Goal: Information Seeking & Learning: Learn about a topic

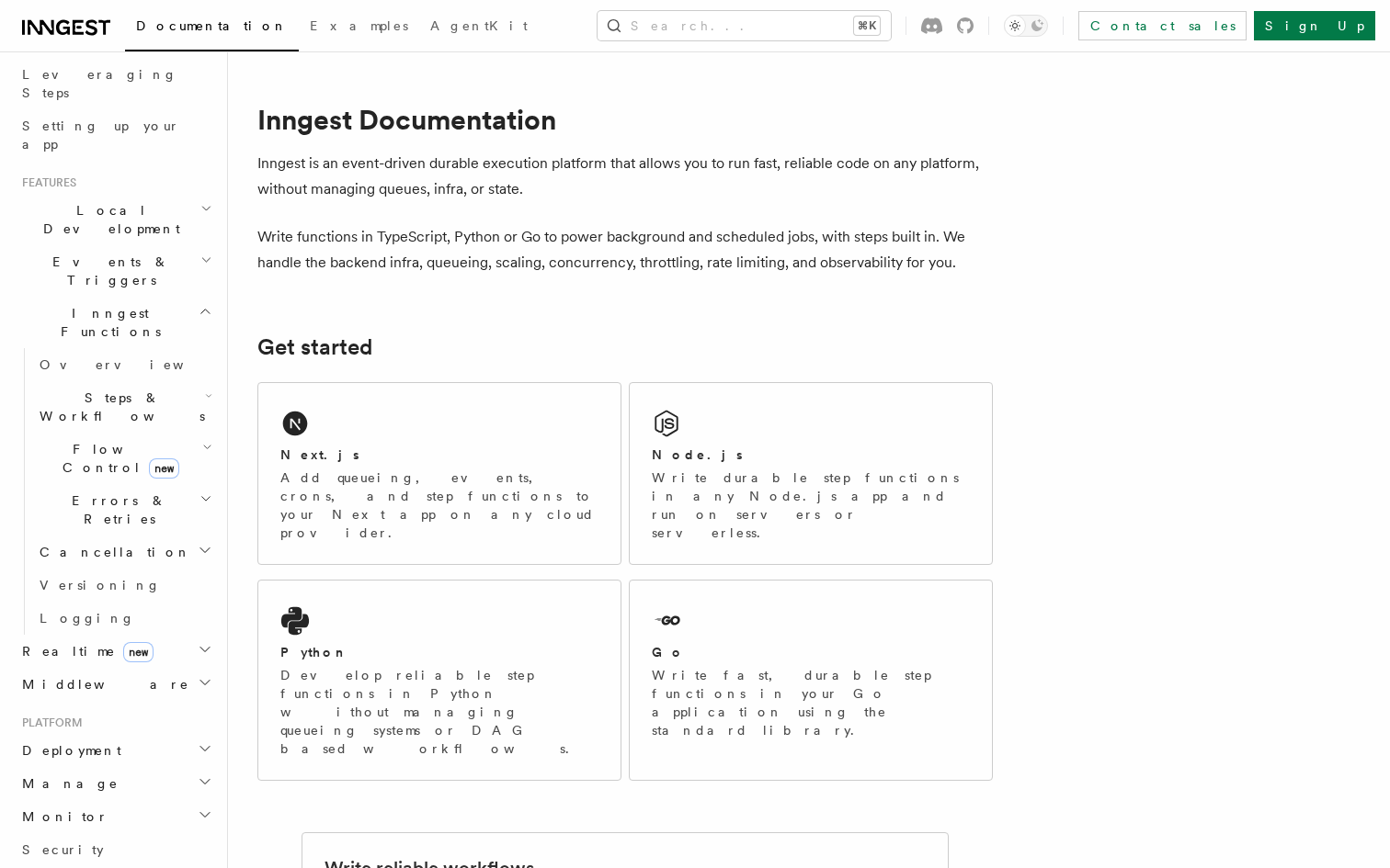
scroll to position [297, 0]
click at [94, 434] on span "Flow Control new" at bounding box center [117, 453] width 170 height 37
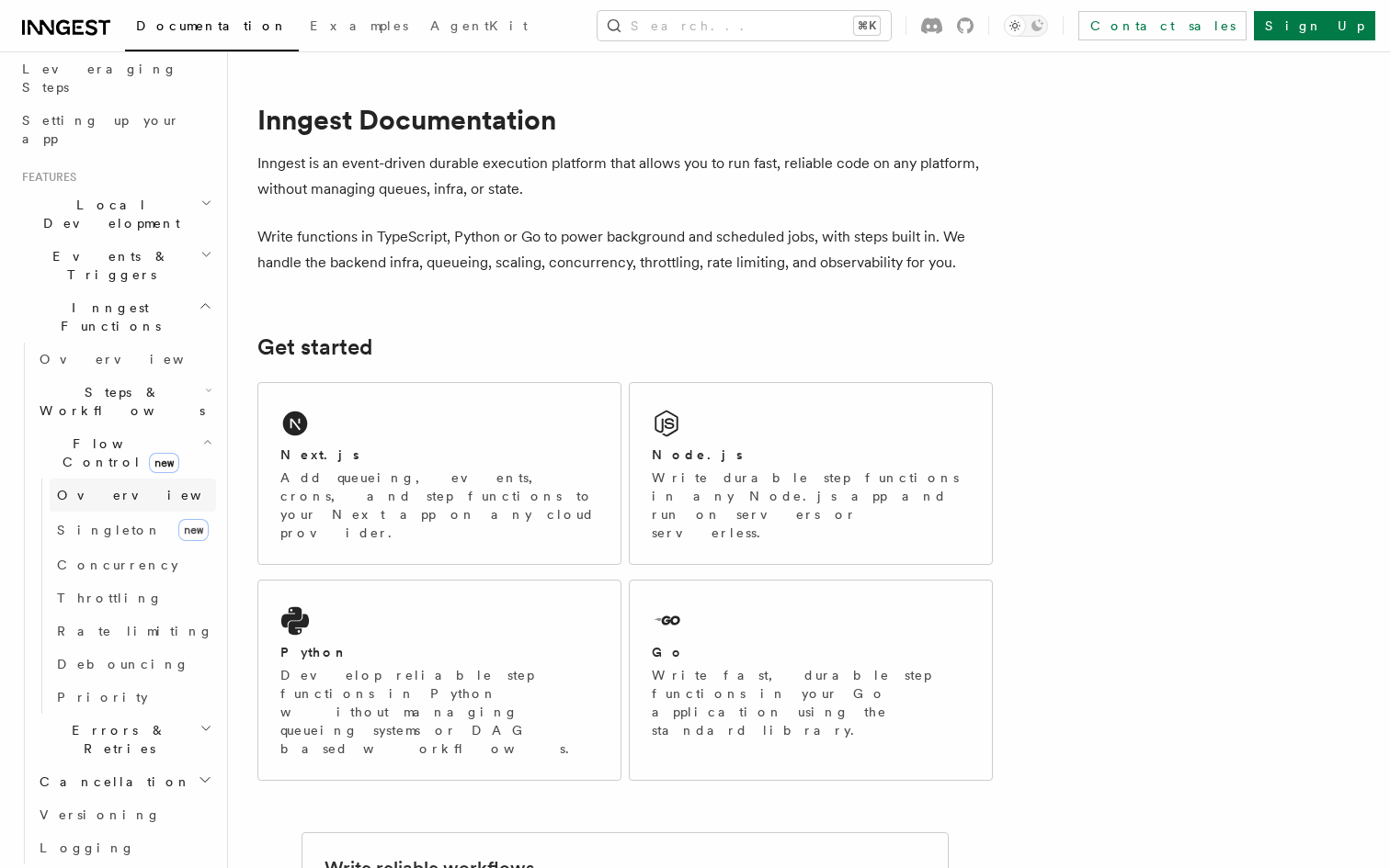
click at [87, 488] on span "Overview" at bounding box center [151, 495] width 190 height 15
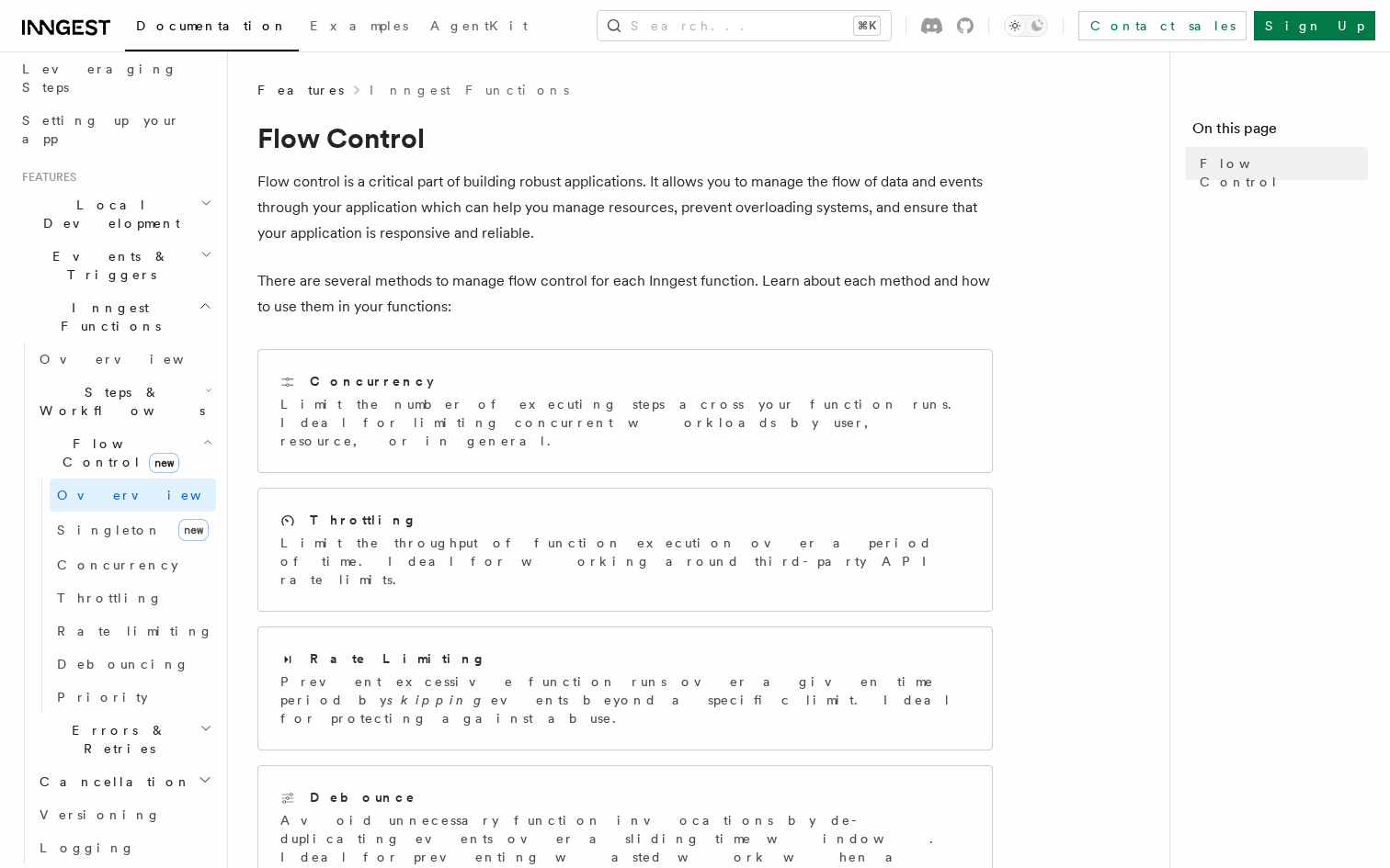
click at [93, 428] on h2 "Flow Control new" at bounding box center [124, 453] width 184 height 52
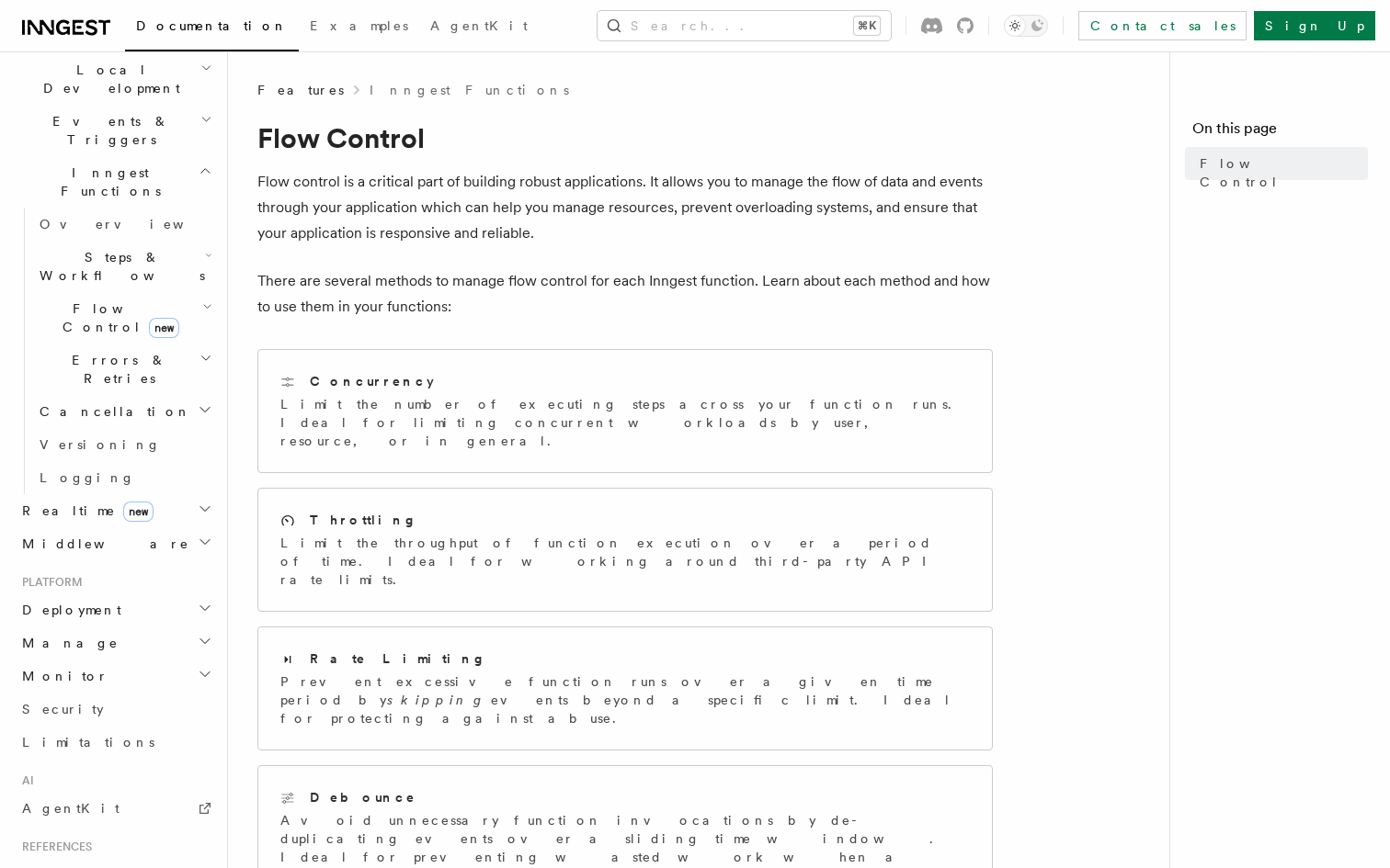
scroll to position [446, 0]
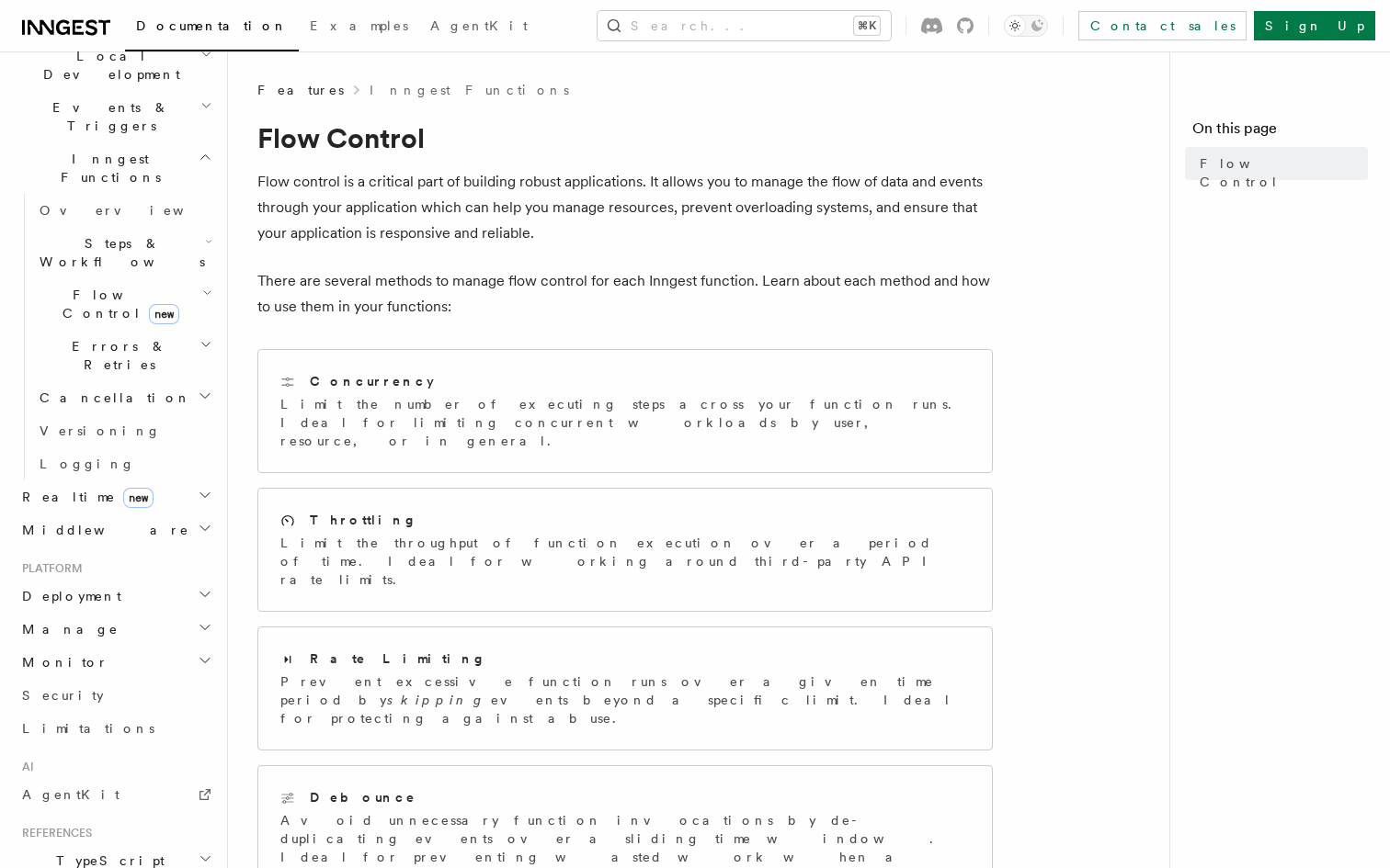
click at [71, 488] on span "Realtime new" at bounding box center [84, 497] width 139 height 19
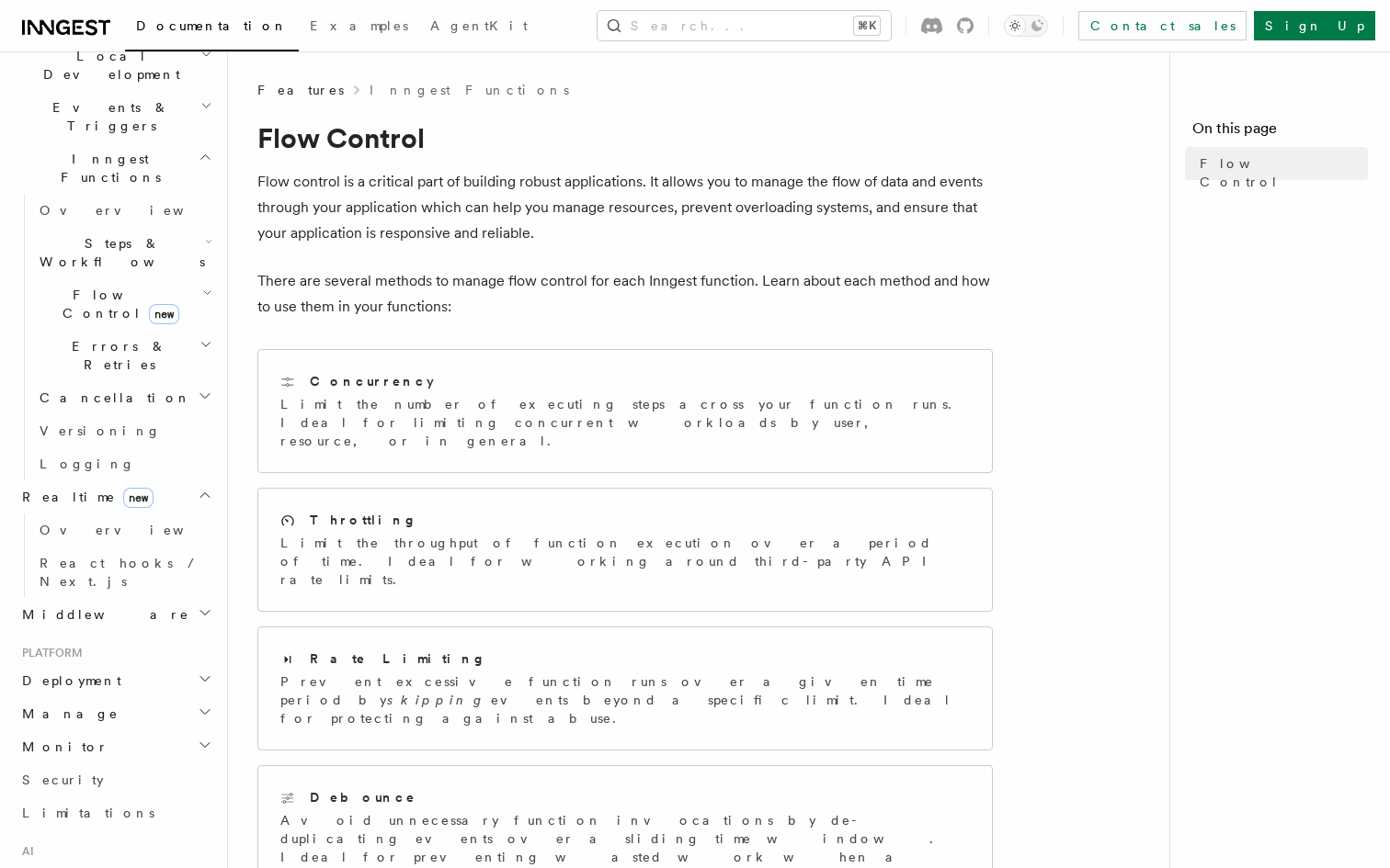
click at [71, 488] on span "Realtime new" at bounding box center [84, 497] width 139 height 19
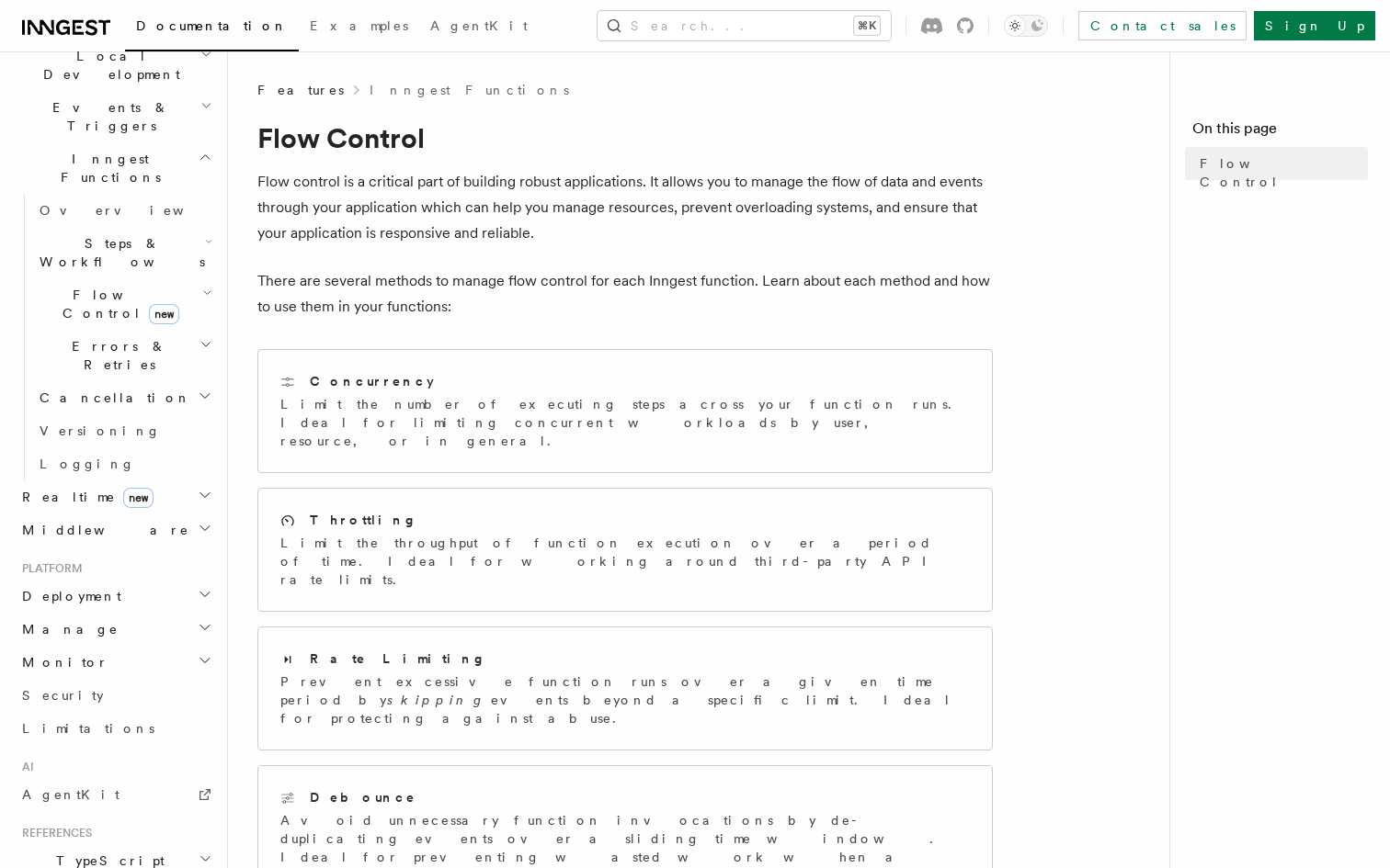
click at [59, 587] on span "Deployment" at bounding box center [67, 596] width 106 height 19
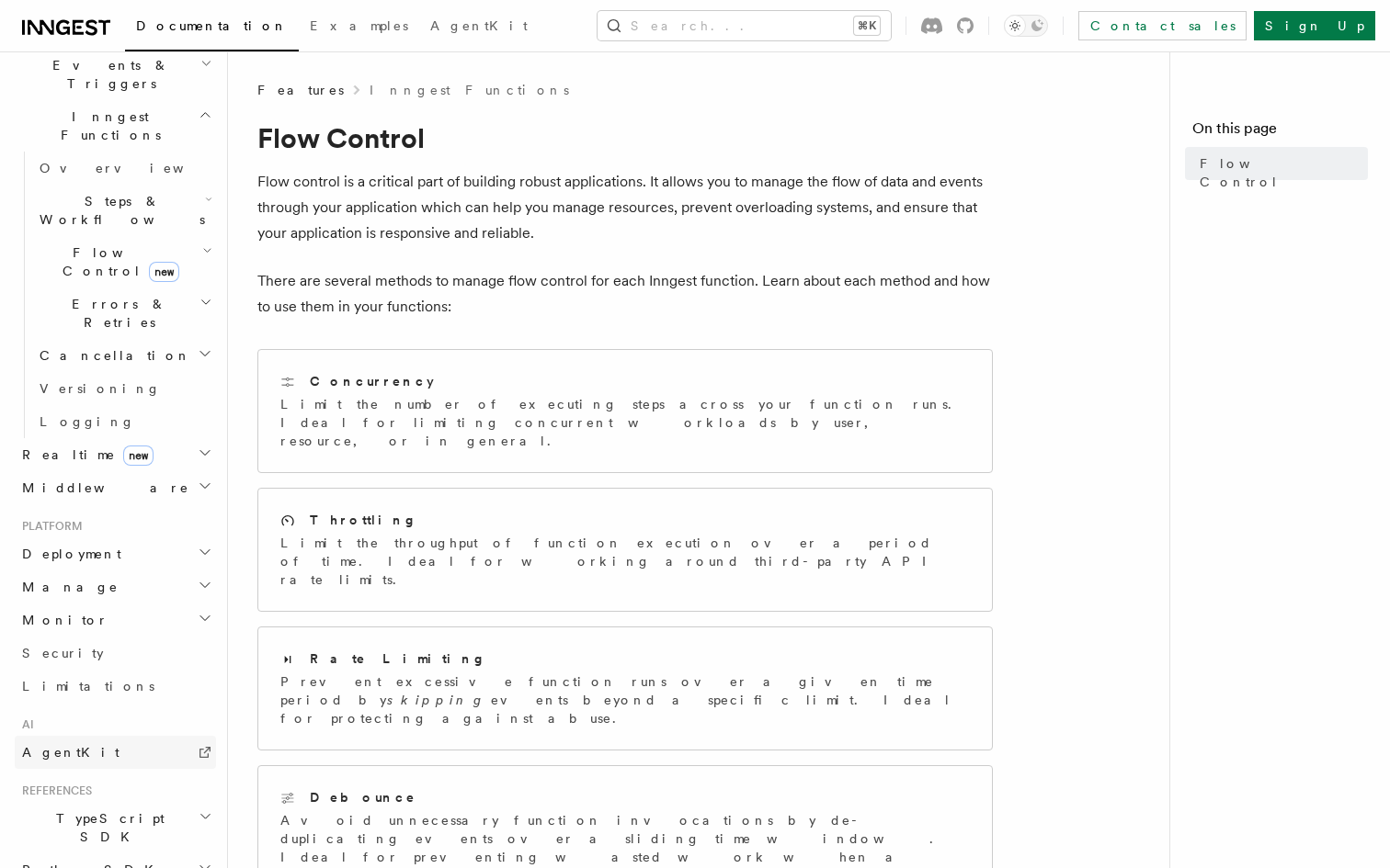
scroll to position [495, 0]
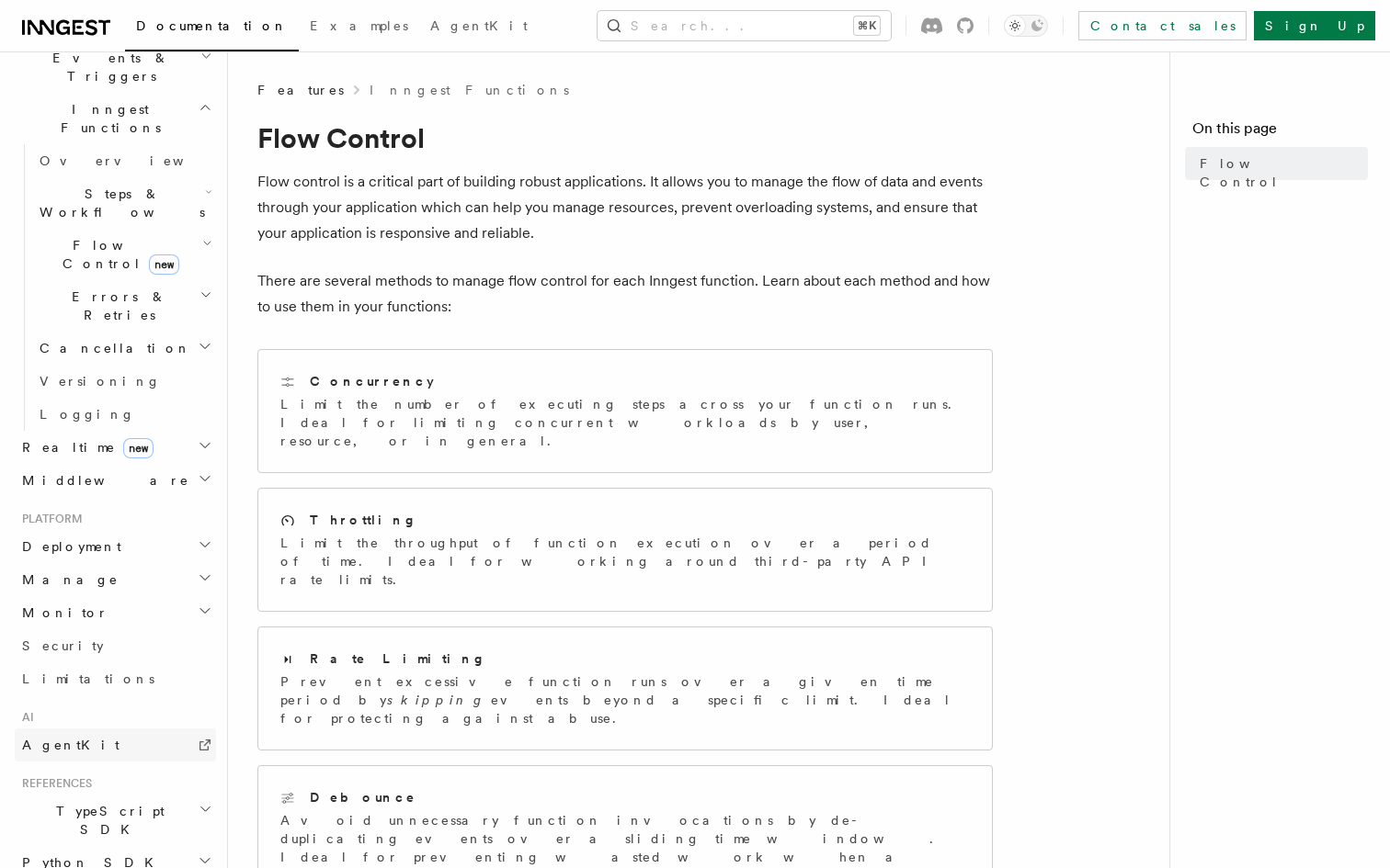
click at [62, 738] on span "AgentKit" at bounding box center [71, 745] width 98 height 15
click at [800, 36] on button "Search... ⌘K" at bounding box center [744, 25] width 293 height 29
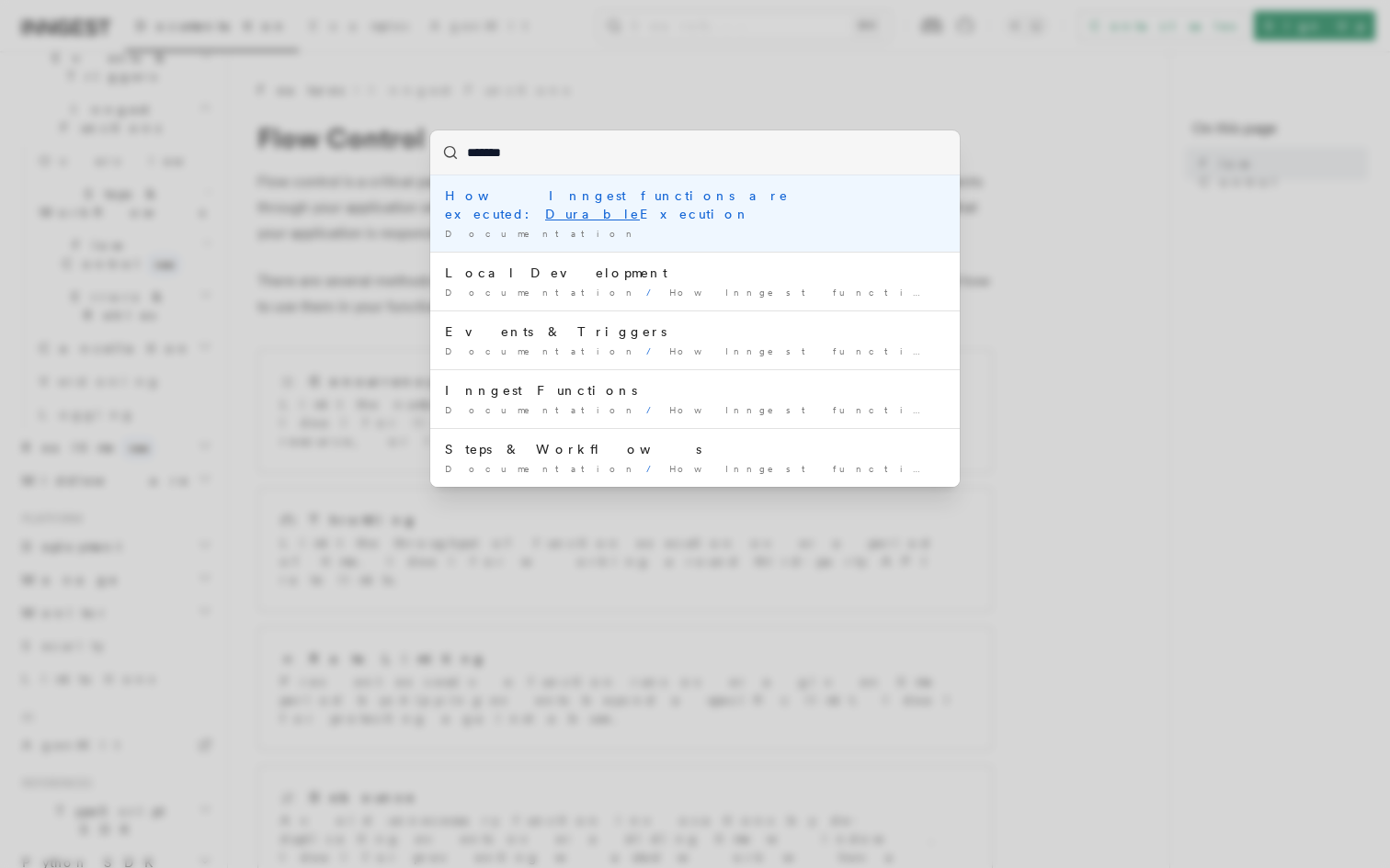
click at [547, 157] on input "*******" at bounding box center [695, 152] width 529 height 44
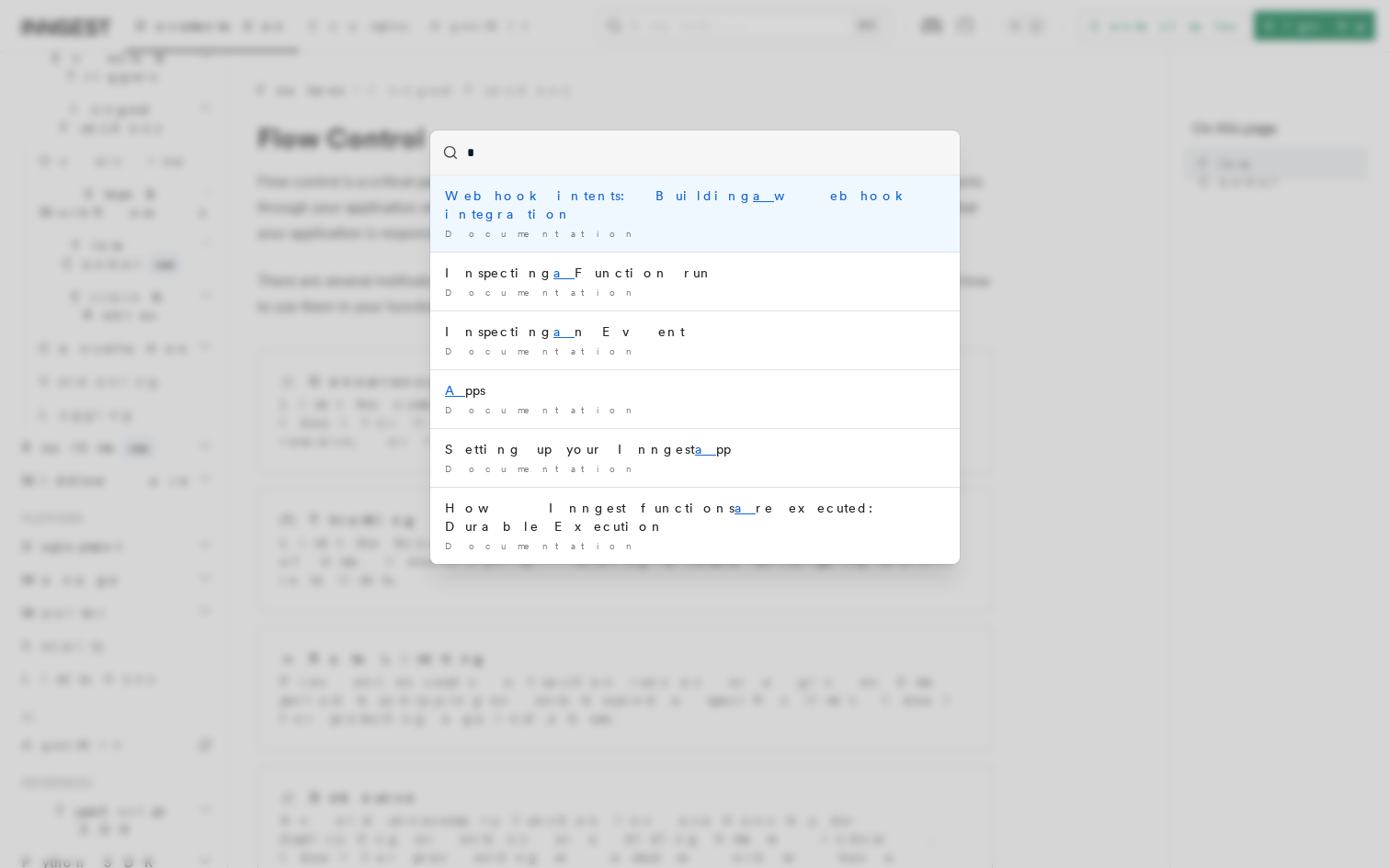
type input "**"
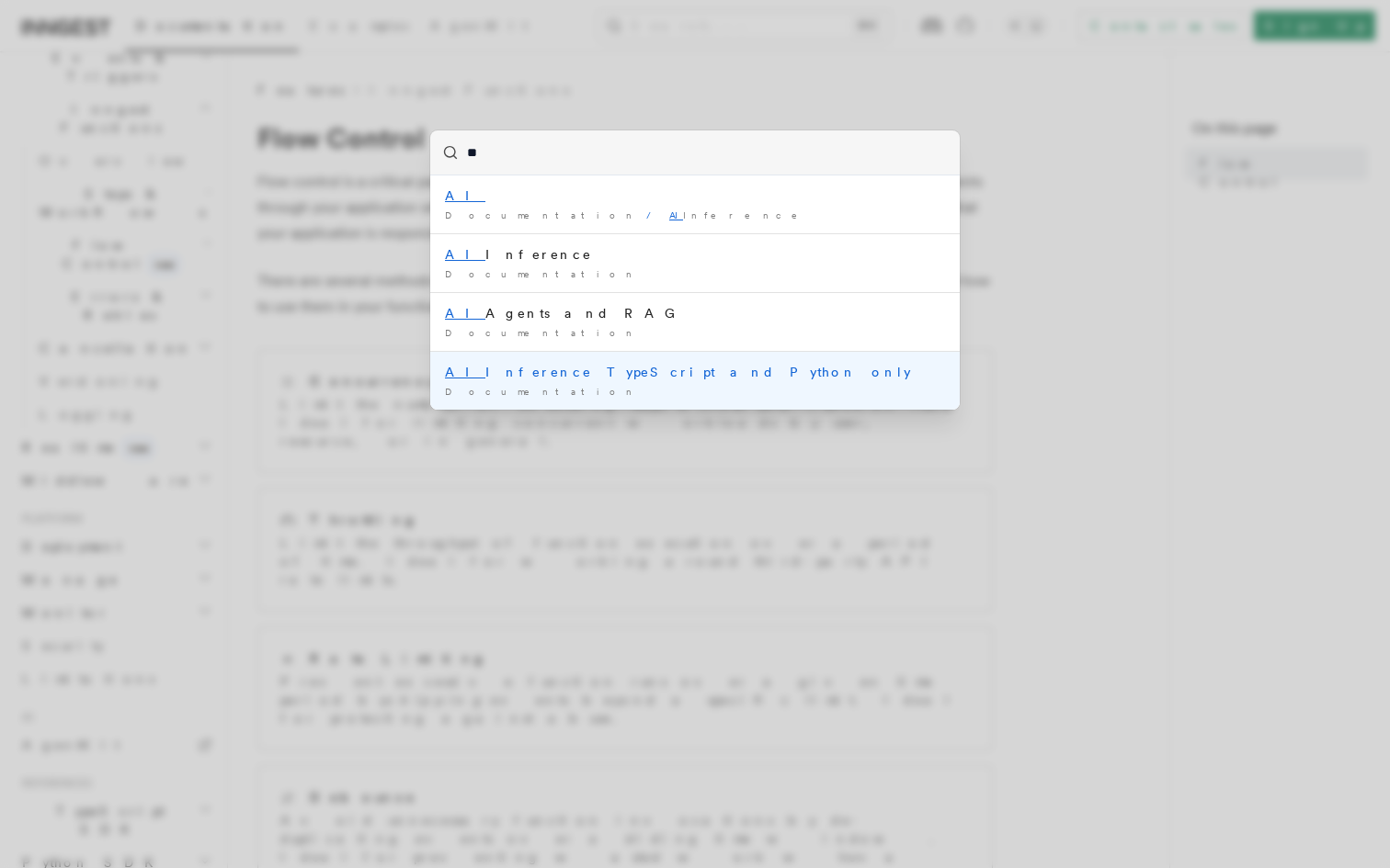
click at [639, 383] on li "AI Inference TypeScript and Python only Documentation /" at bounding box center [695, 381] width 529 height 59
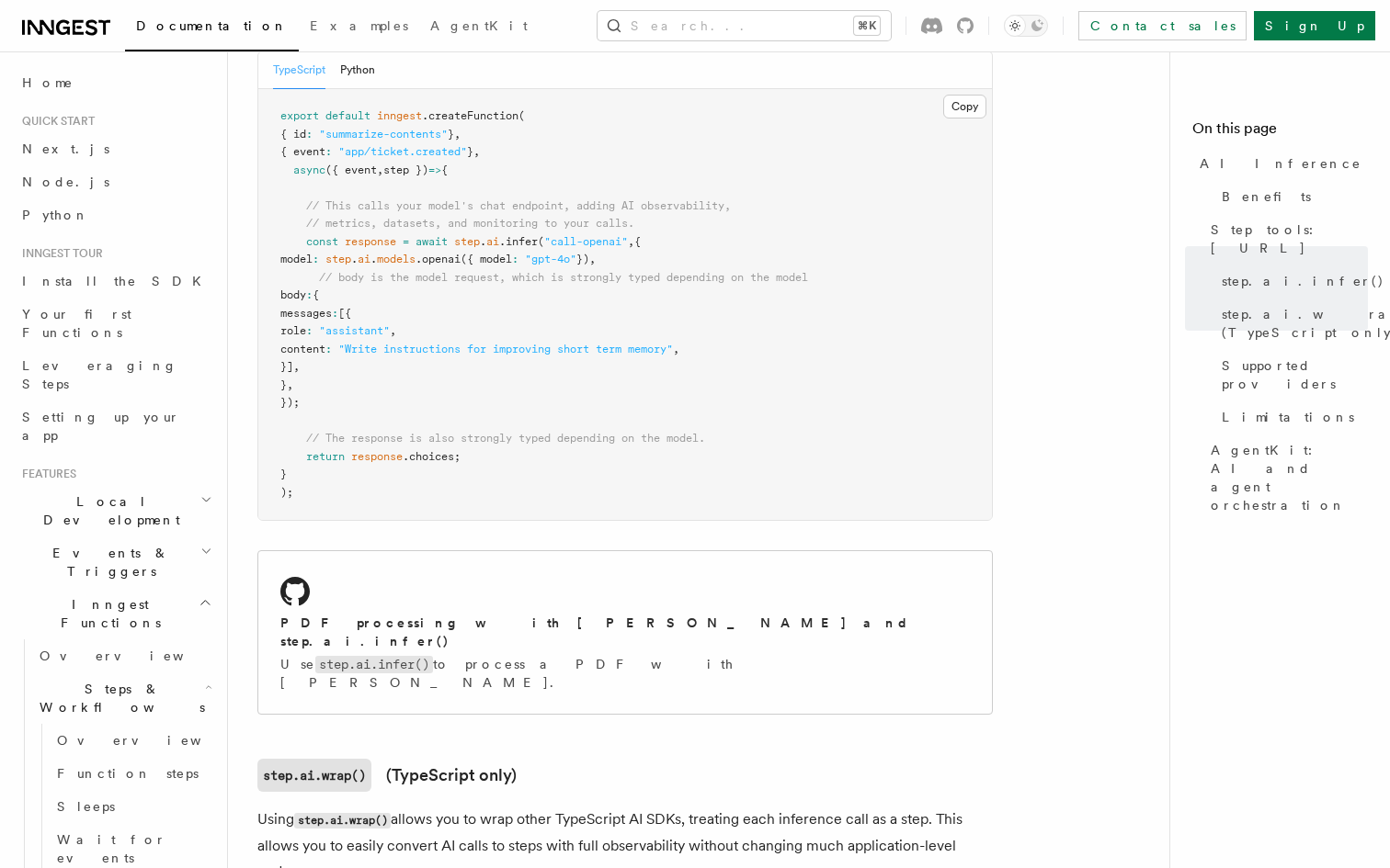
scroll to position [1122, 0]
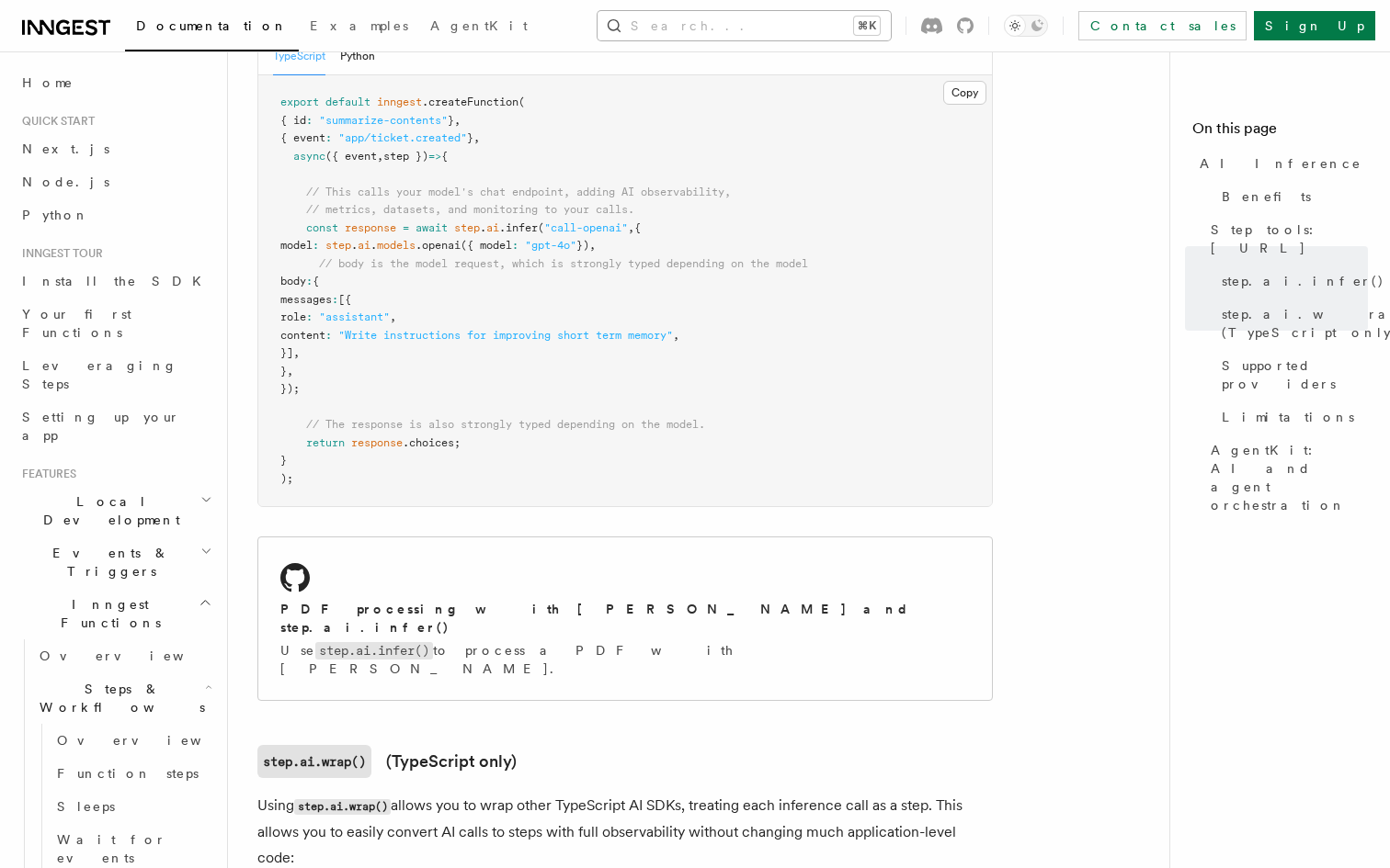
click at [725, 37] on button "Search... ⌘K" at bounding box center [744, 25] width 293 height 29
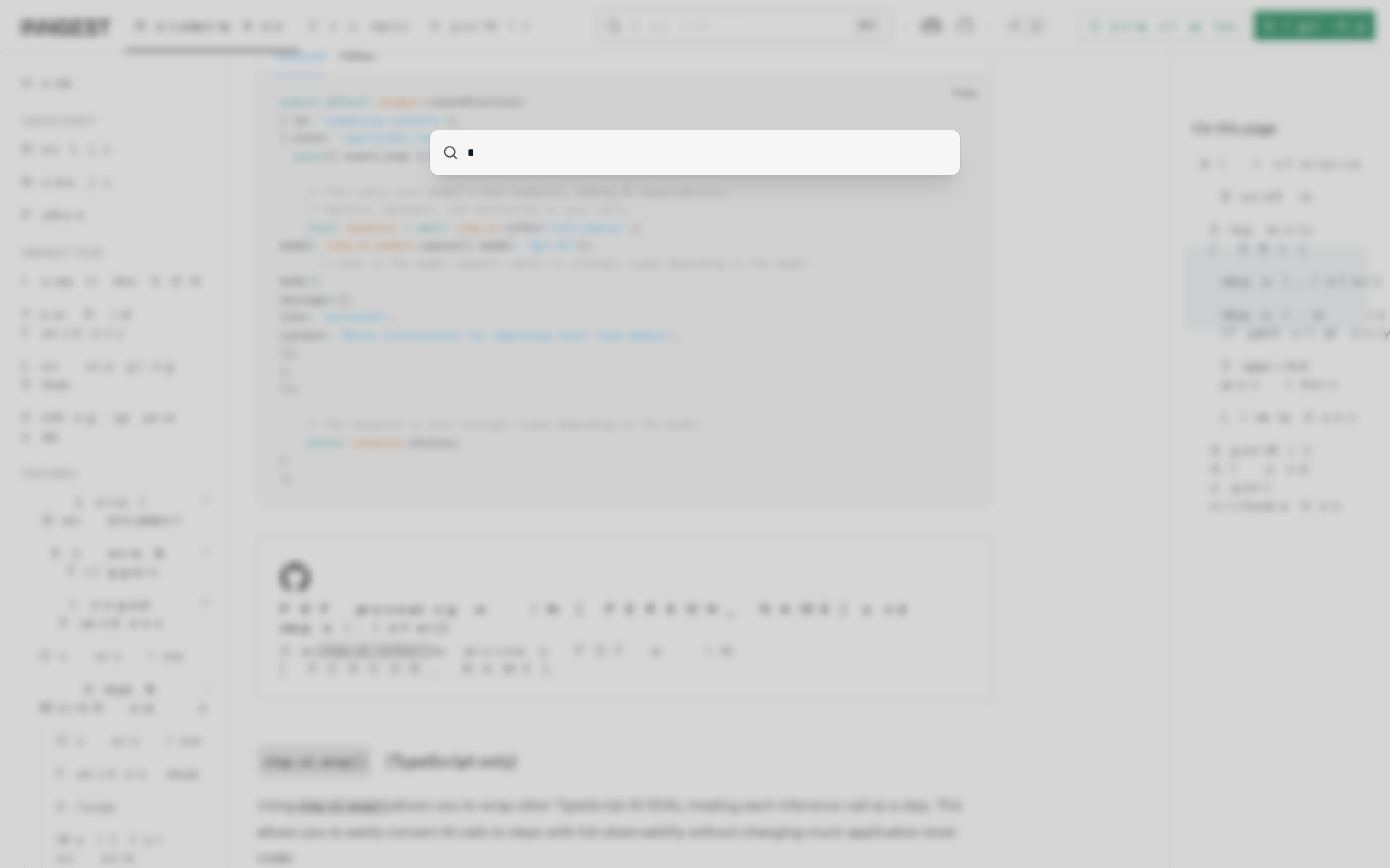
type input "**"
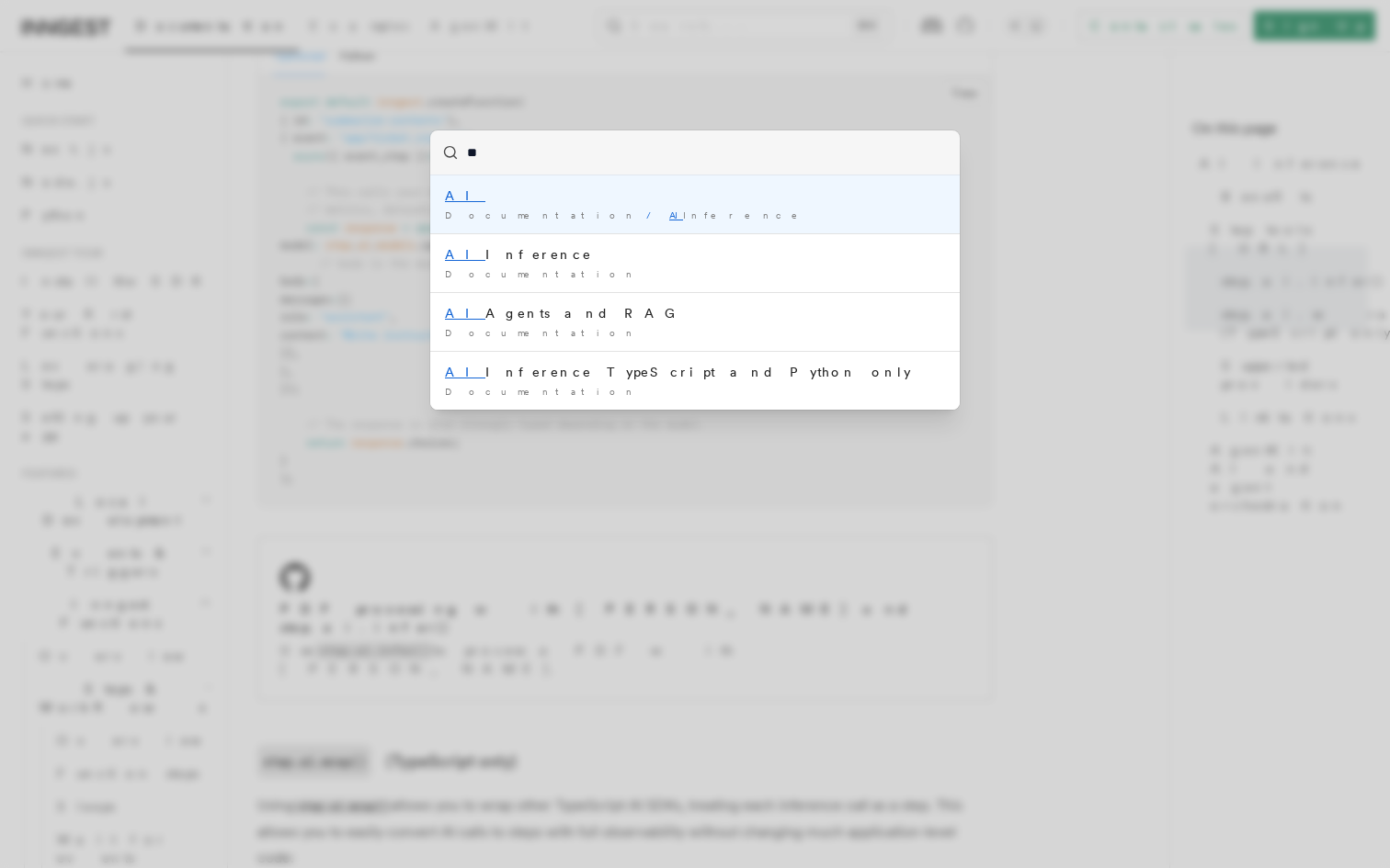
click at [570, 185] on li "AI Documentation / AI Inference /" at bounding box center [695, 204] width 529 height 58
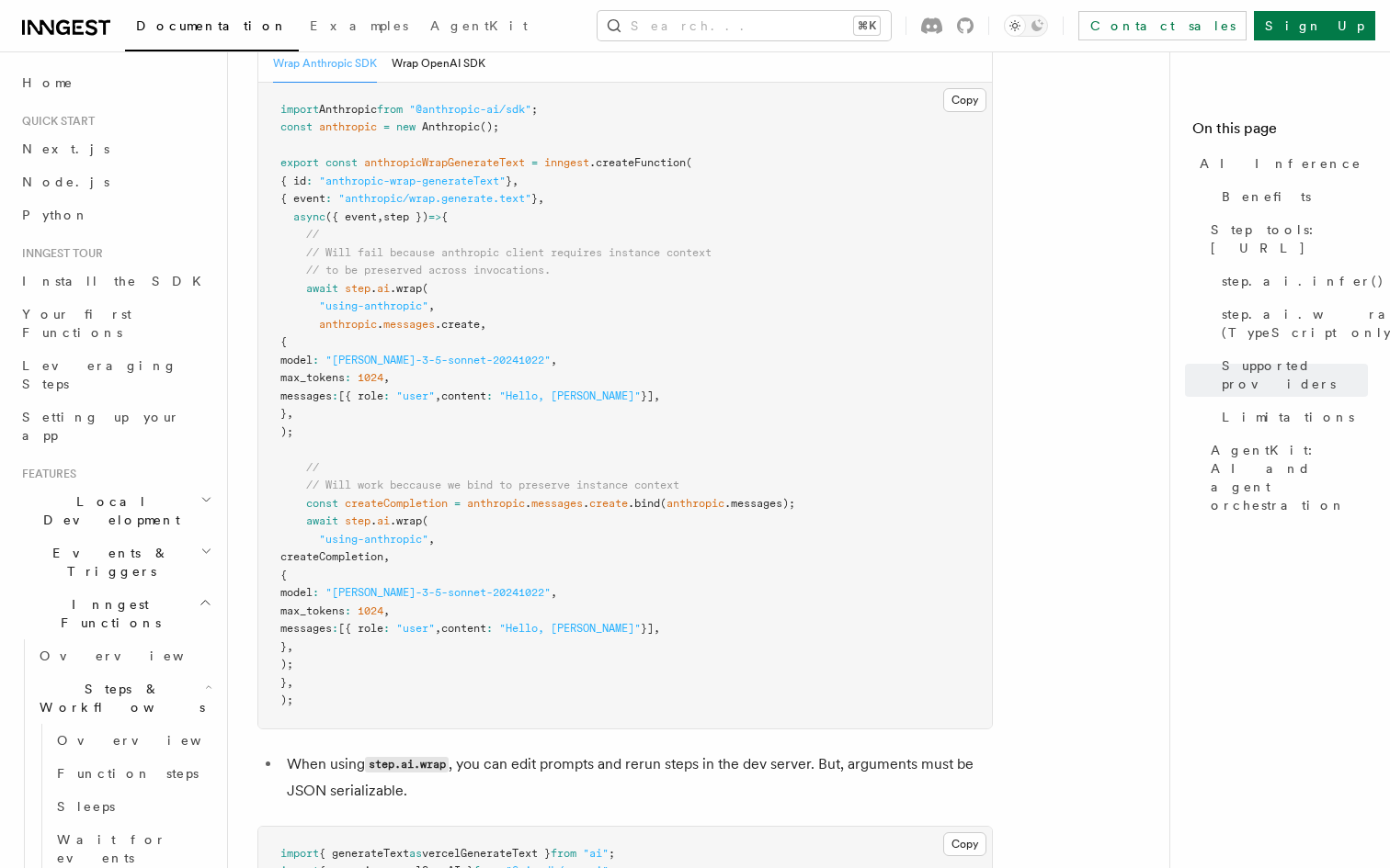
scroll to position [2741, 0]
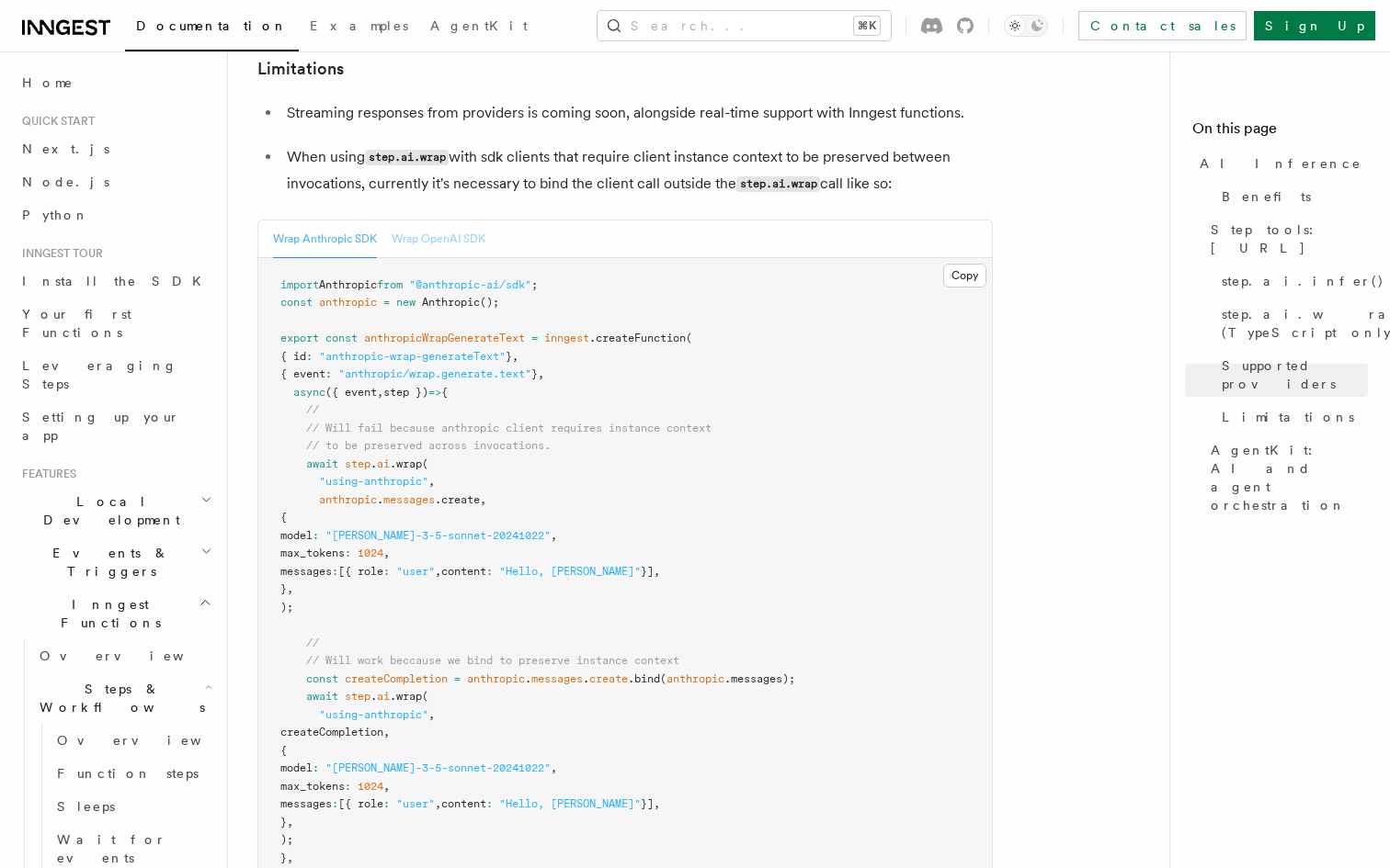
click at [412, 221] on button "Wrap OpenAI SDK" at bounding box center [439, 239] width 94 height 38
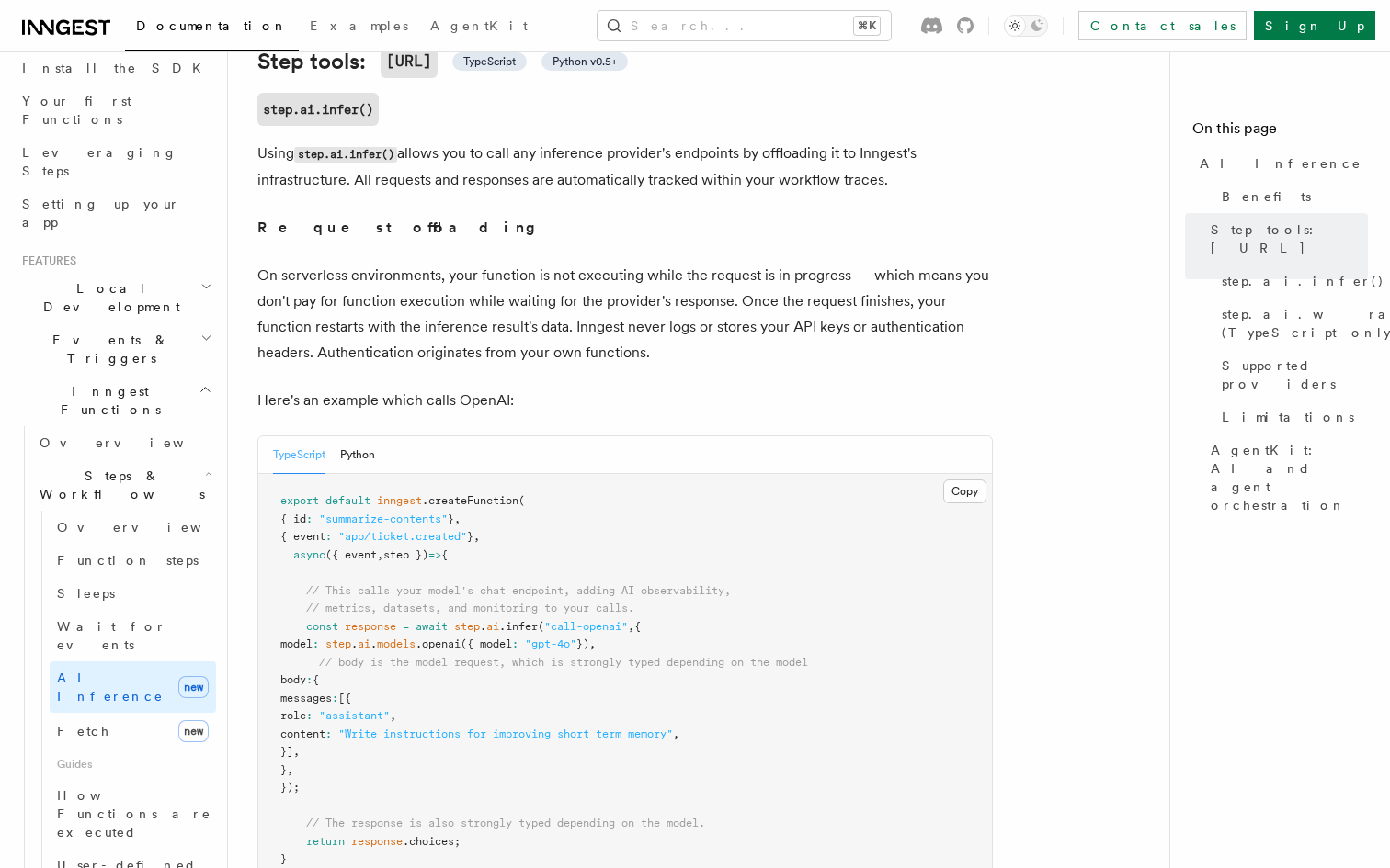
scroll to position [0, 0]
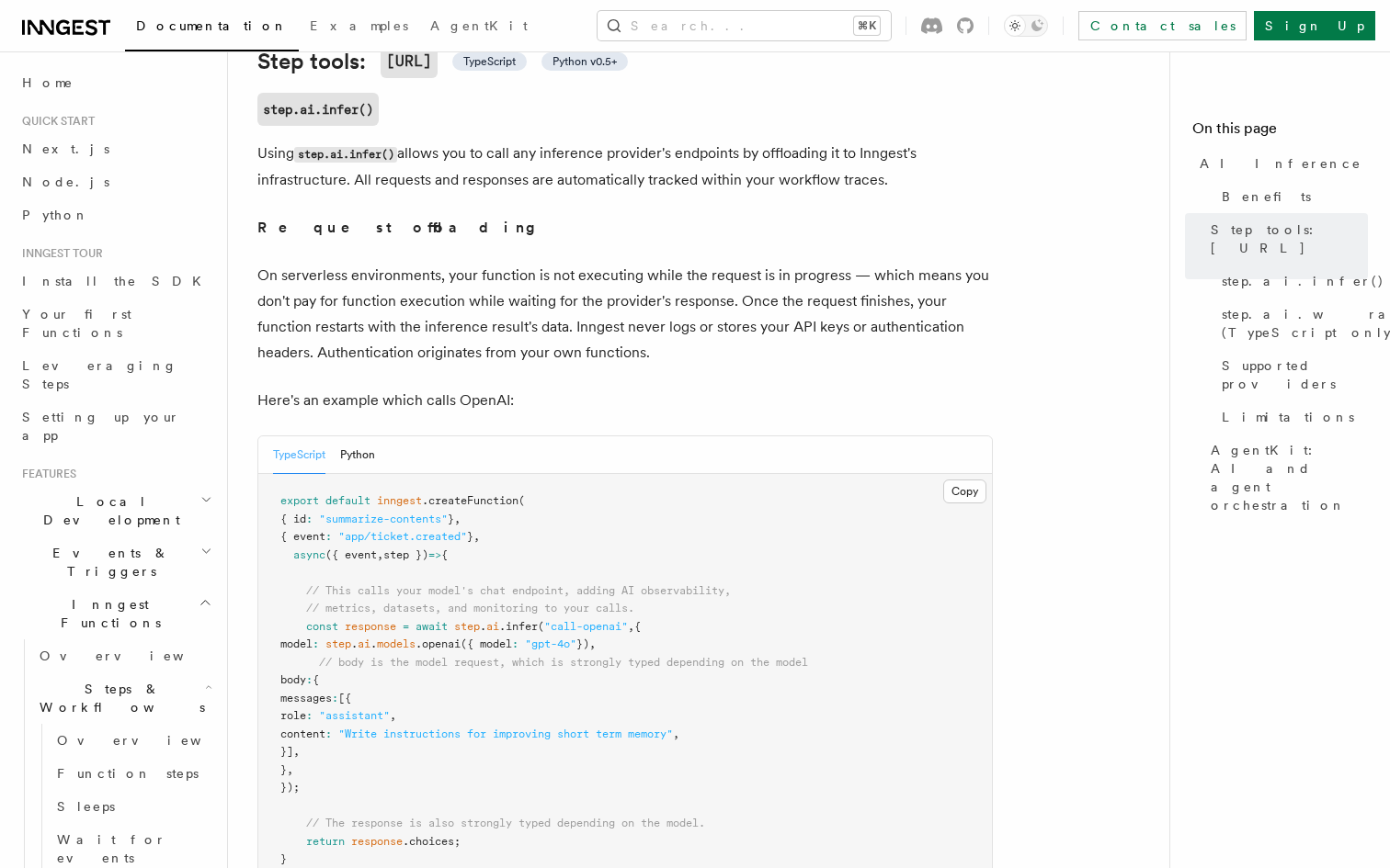
click at [679, 320] on p "On serverless environments, your function is not executing while the request is…" at bounding box center [625, 313] width 736 height 103
click at [603, 158] on p "Using step.ai.infer() allows you to call any inference provider's endpoints by …" at bounding box center [625, 167] width 736 height 53
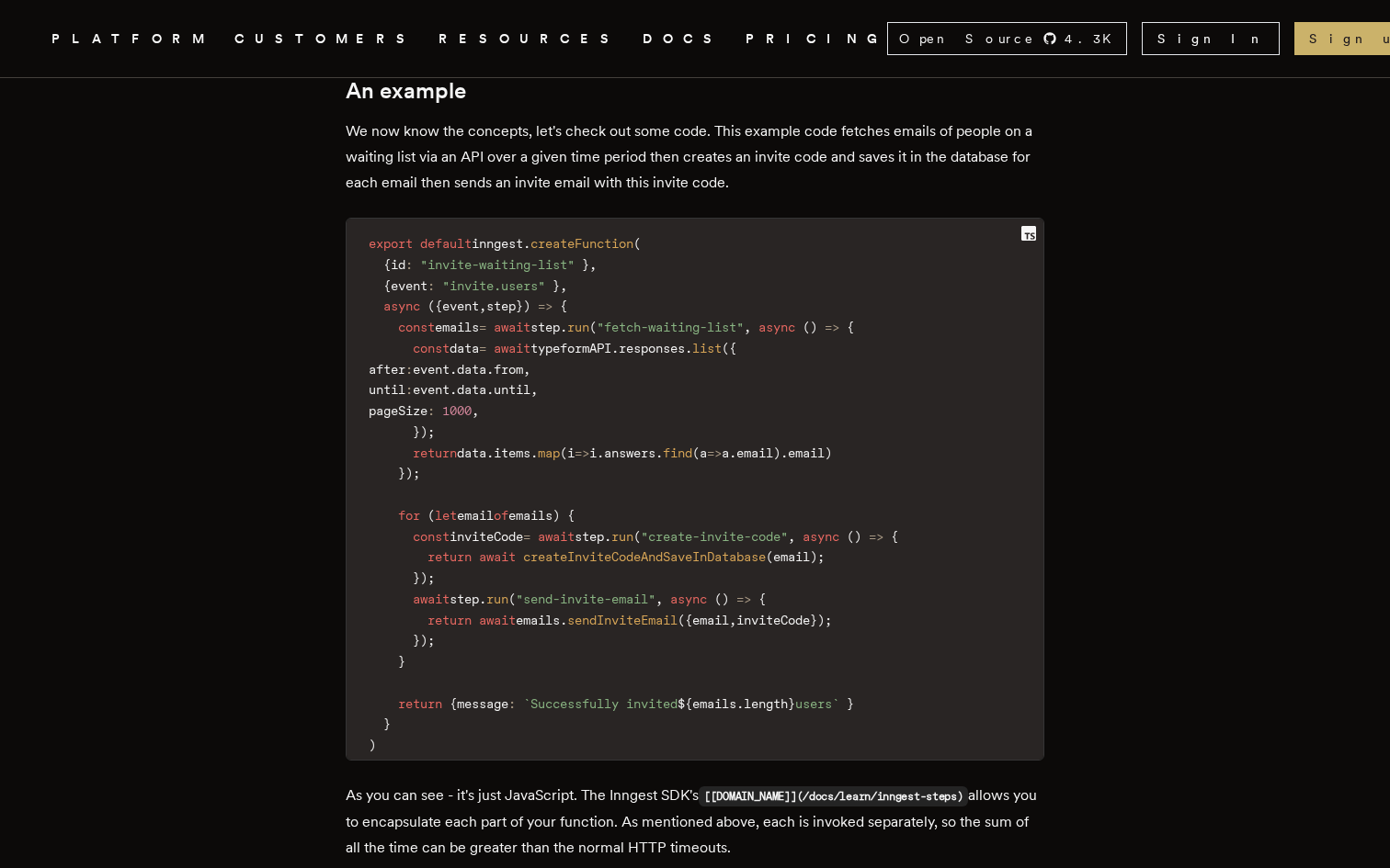
scroll to position [4496, 0]
